Goal: Communication & Community: Answer question/provide support

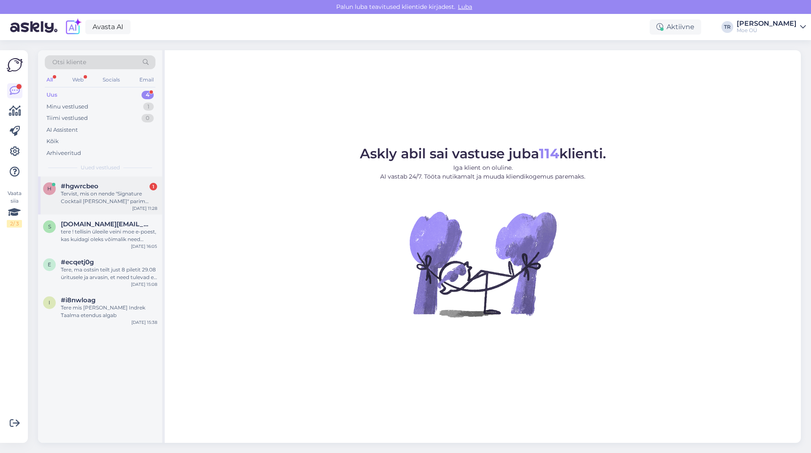
click at [84, 196] on div "Tervist, mis on nende "Signature Cocktail [PERSON_NAME]" parim enne?" at bounding box center [109, 197] width 96 height 15
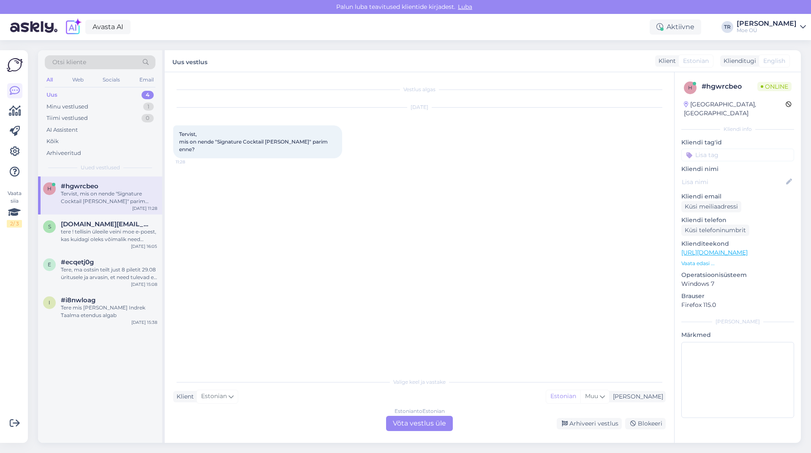
click at [431, 422] on div "Estonian to Estonian Võta vestlus üle" at bounding box center [419, 423] width 67 height 15
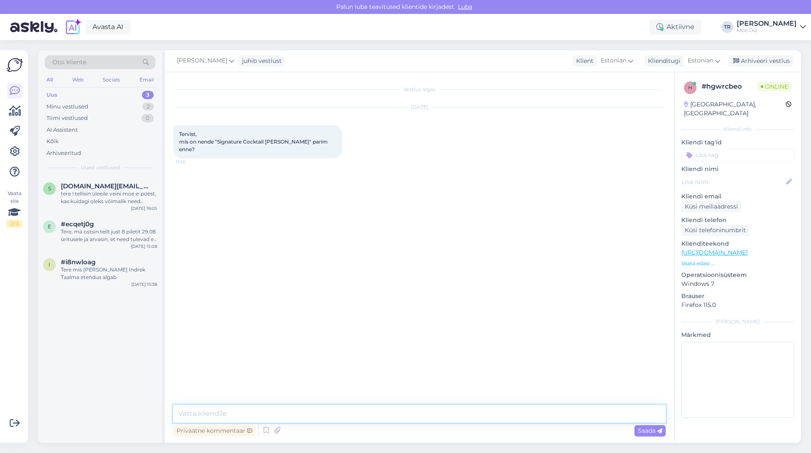
click at [256, 412] on textarea at bounding box center [419, 414] width 493 height 18
click at [266, 413] on textarea "Tere, Parim enne on 22.12-2025" at bounding box center [419, 414] width 493 height 18
click at [196, 413] on textarea "Tere, Parim enne on [DATE]" at bounding box center [419, 414] width 493 height 18
click at [242, 412] on textarea "Tere, antud tootel Parim enne on [DATE]" at bounding box center [419, 414] width 493 height 18
drag, startPoint x: 243, startPoint y: 412, endPoint x: 238, endPoint y: 412, distance: 4.6
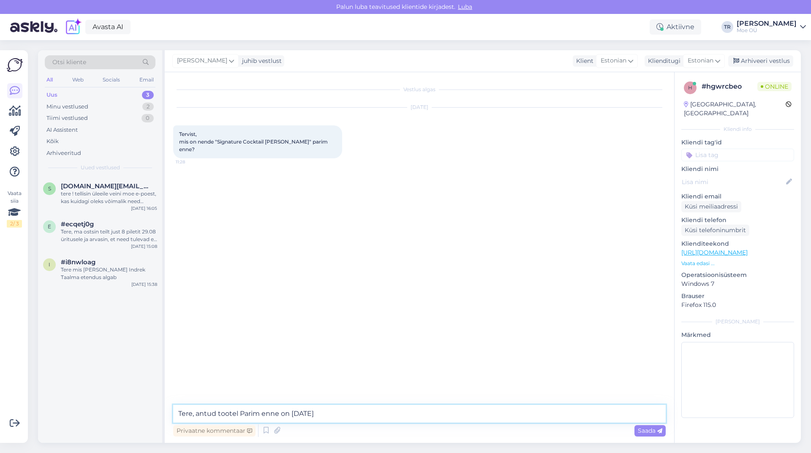
click at [238, 412] on textarea "Tere, antud tootel Parim enne on [DATE]" at bounding box center [419, 414] width 493 height 18
click at [243, 413] on textarea "Tere, antud tootel Parim enne on [DATE]" at bounding box center [419, 414] width 493 height 18
click at [242, 412] on textarea "Tere, antud tootel Parim enne on [DATE]" at bounding box center [419, 414] width 493 height 18
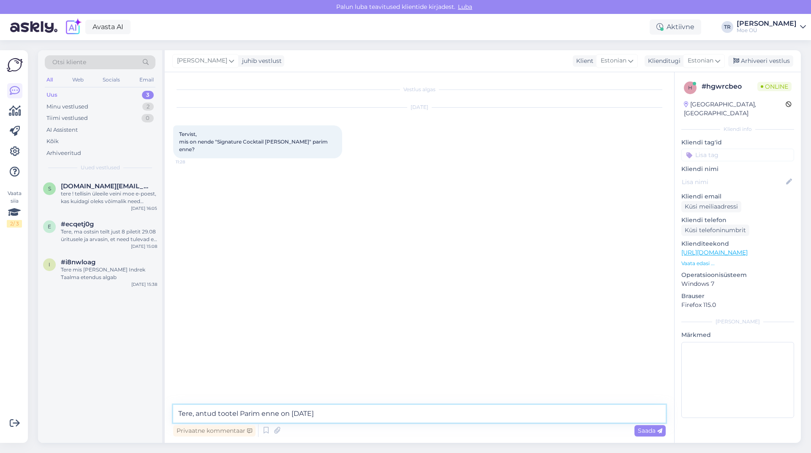
click at [243, 412] on textarea "Tere, antud tootel Parim enne on [DATE]" at bounding box center [419, 414] width 493 height 18
type textarea "Tere, antud tootel parim enne on [DATE]"
click at [649, 432] on span "Saada" at bounding box center [650, 431] width 25 height 8
